Goal: Find specific page/section: Find specific page/section

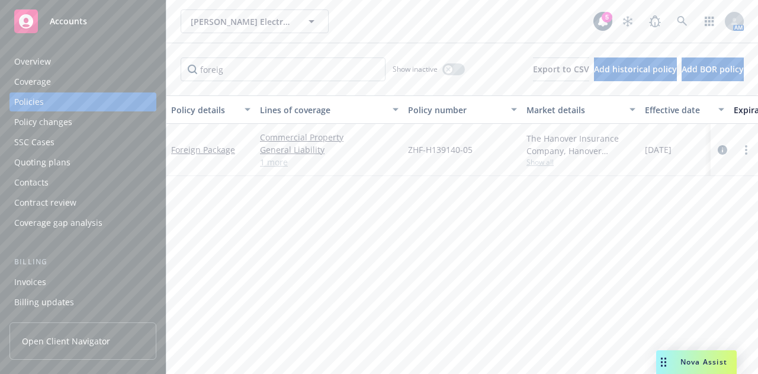
click at [322, 199] on div "Policy details Lines of coverage Policy number Market details Effective date Ex…" at bounding box center [462, 230] width 592 height 270
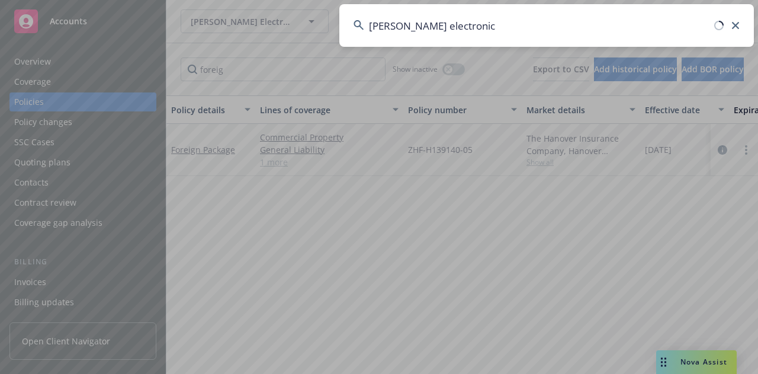
type input "[PERSON_NAME] electronic"
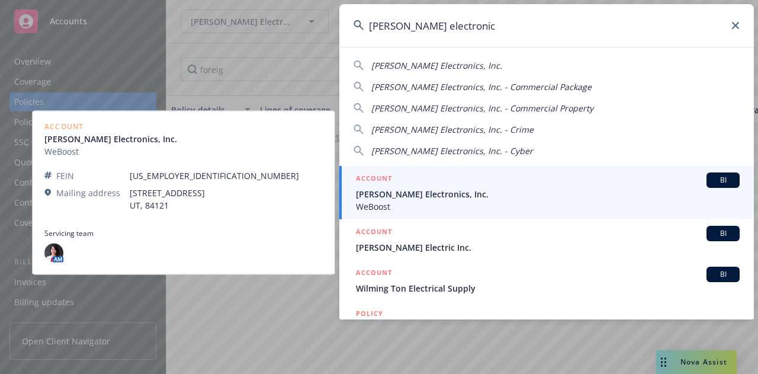
click at [456, 199] on span "[PERSON_NAME] Electronics, Inc." at bounding box center [548, 194] width 384 height 12
